Goal: Complete application form

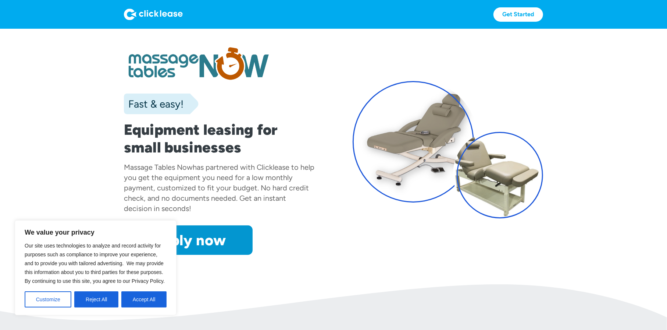
click at [142, 295] on button "Accept All" at bounding box center [143, 299] width 45 height 16
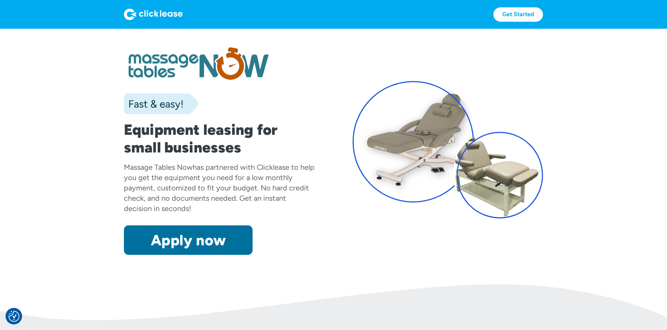
click at [200, 243] on link "Apply now" at bounding box center [188, 239] width 129 height 29
click at [186, 238] on link "Apply now" at bounding box center [188, 239] width 129 height 29
